Goal: Transaction & Acquisition: Book appointment/travel/reservation

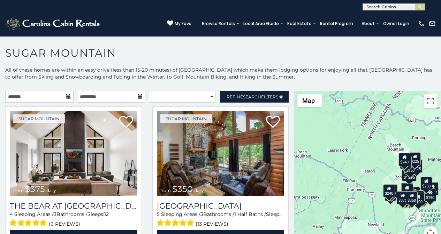
scroll to position [3, 0]
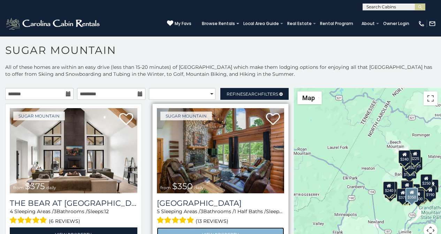
click at [166, 228] on link "View Property" at bounding box center [220, 235] width 127 height 14
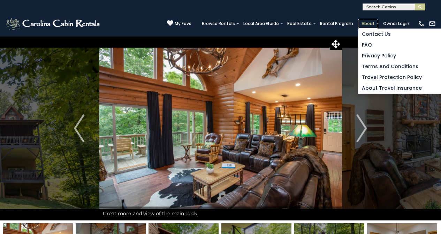
click at [378, 20] on link "About" at bounding box center [368, 24] width 20 height 10
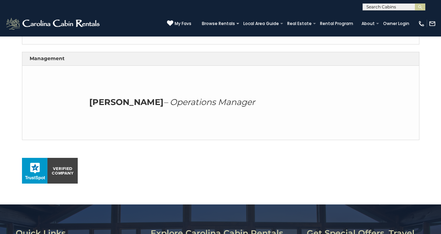
scroll to position [319, 0]
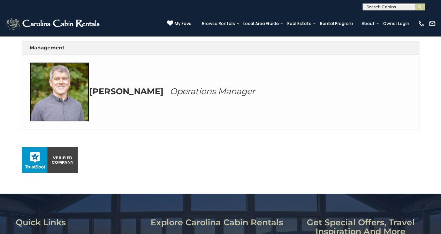
click at [36, 122] on img at bounding box center [60, 92] width 60 height 60
